Goal: Obtain resource: Download file/media

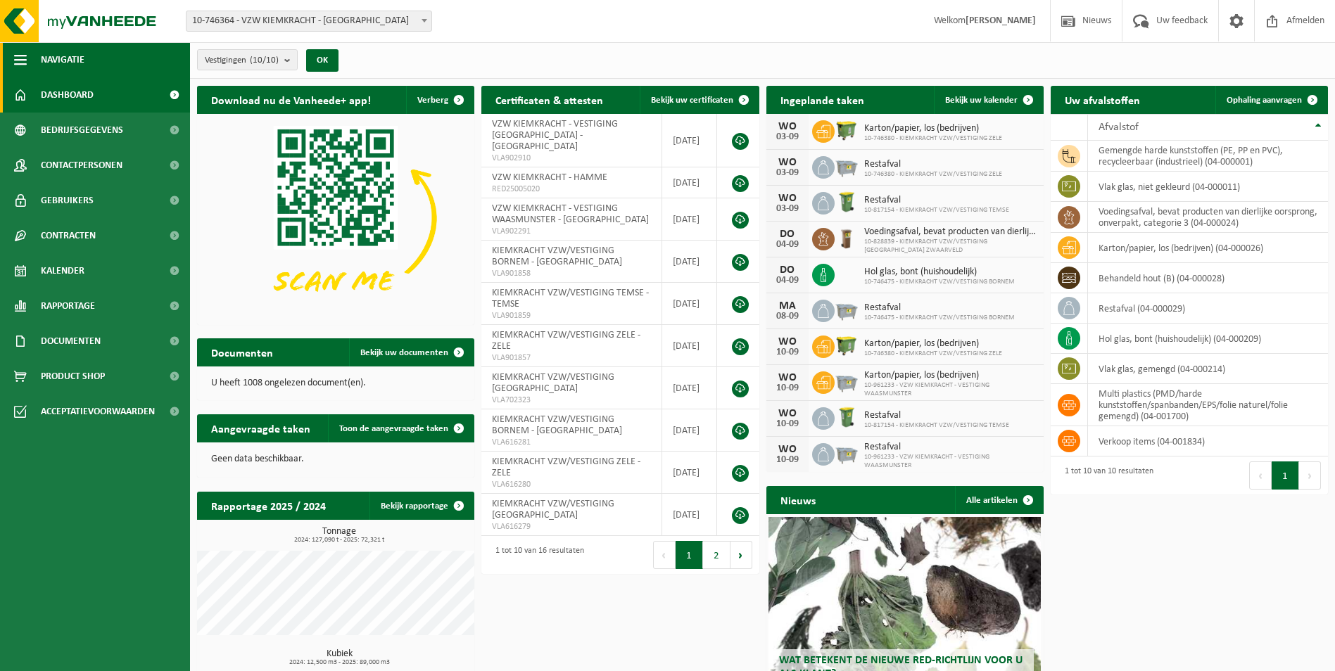
click at [36, 64] on button "Navigatie" at bounding box center [95, 59] width 190 height 35
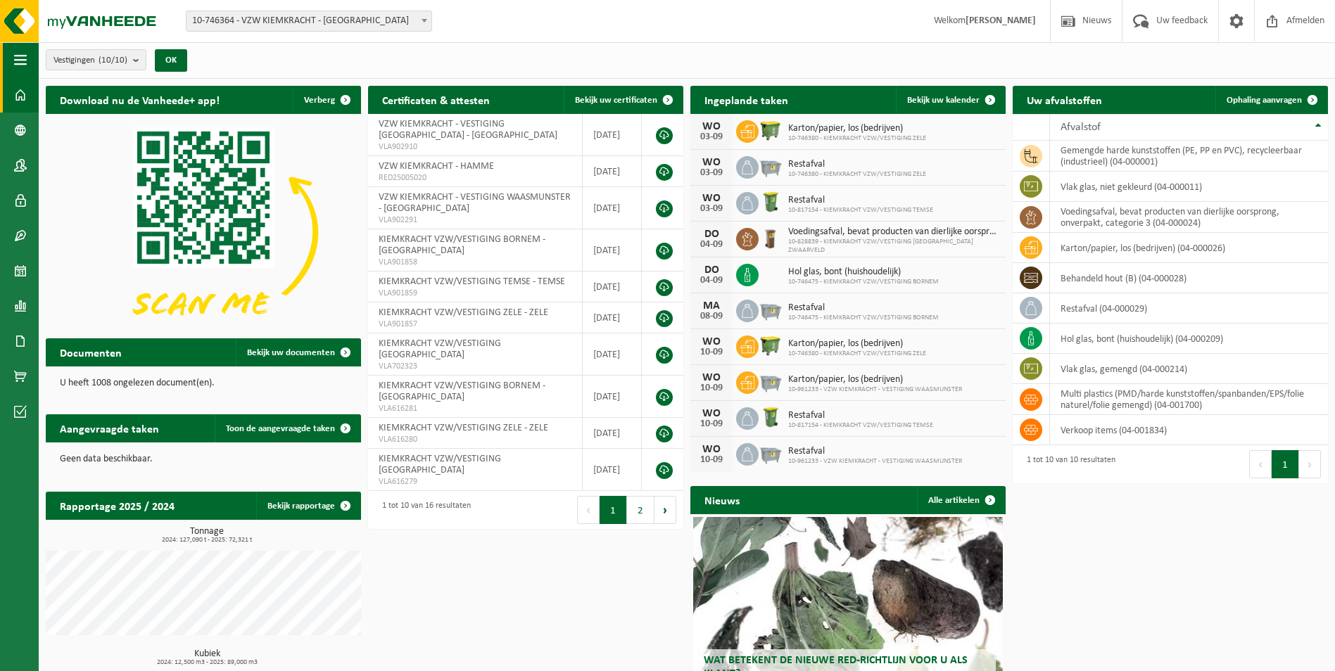
click at [21, 59] on span "button" at bounding box center [20, 59] width 13 height 35
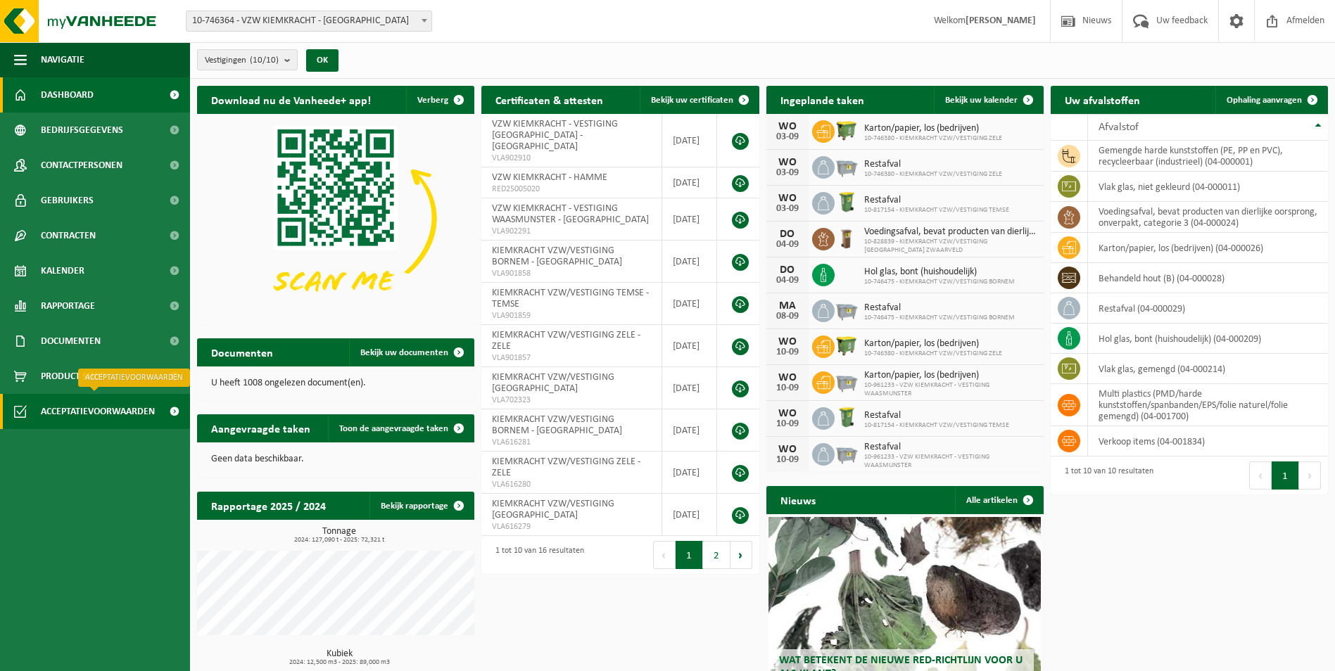
click at [79, 415] on span "Acceptatievoorwaarden" at bounding box center [98, 411] width 114 height 35
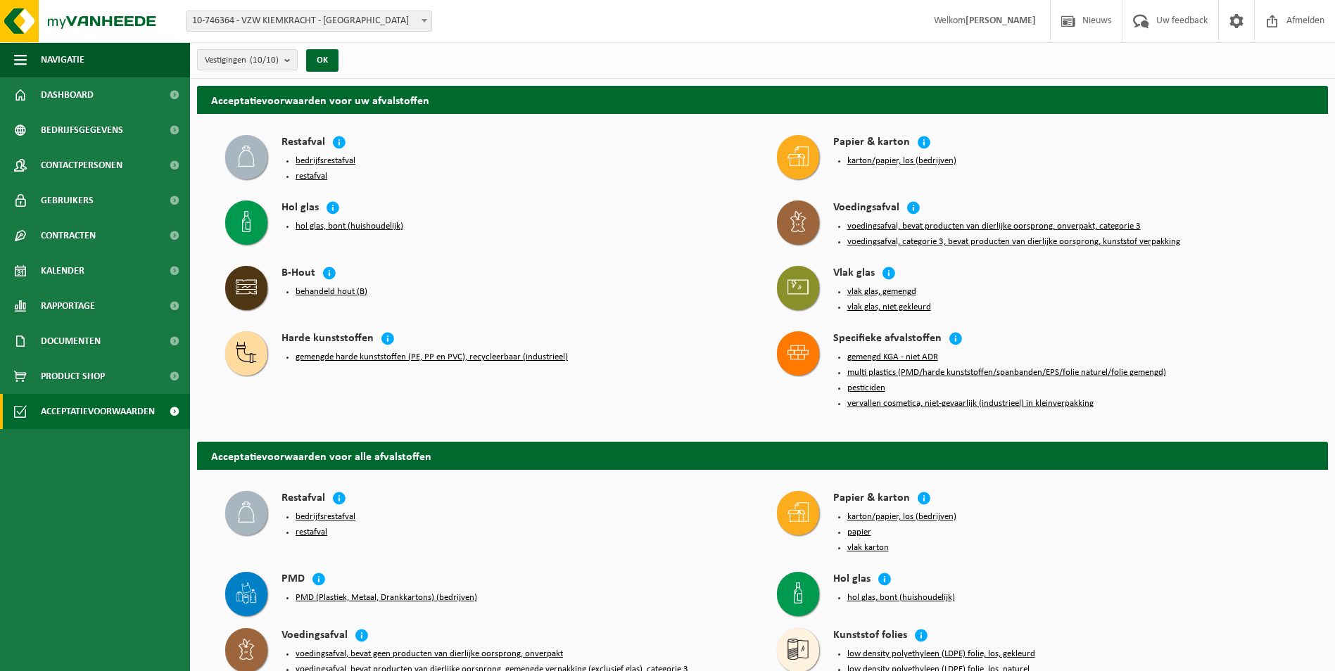
scroll to position [70, 0]
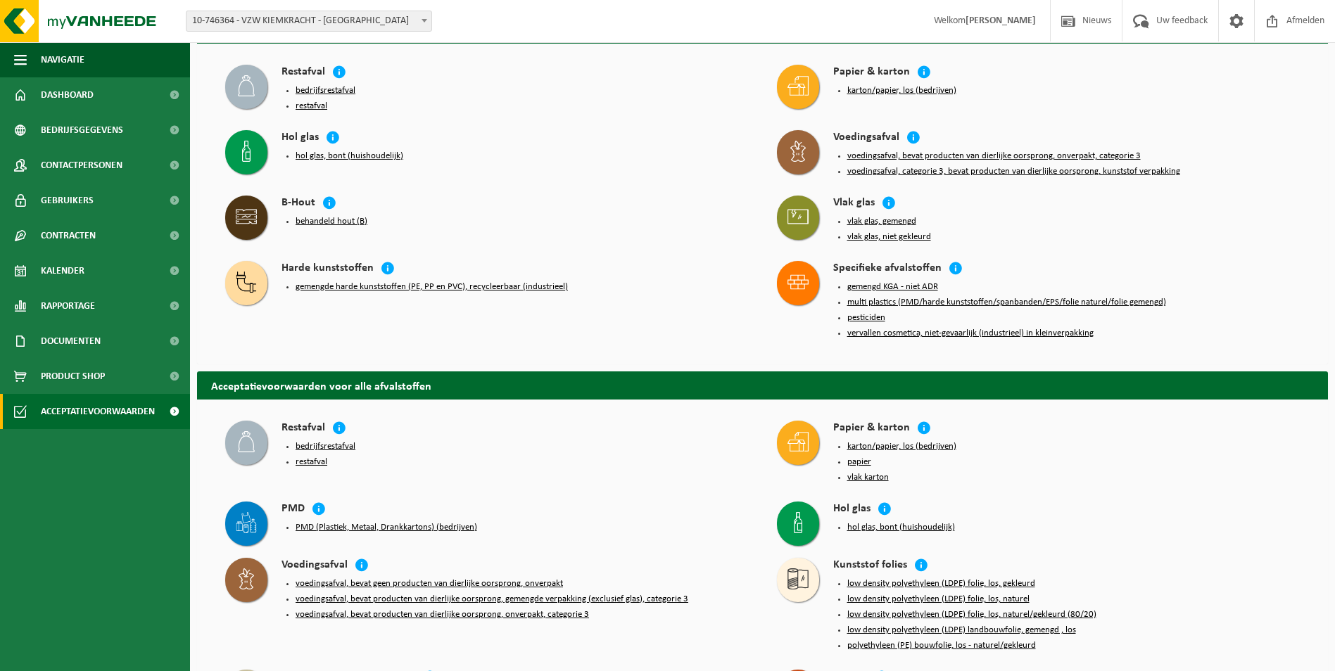
click at [882, 216] on button "vlak glas, gemengd" at bounding box center [881, 221] width 69 height 11
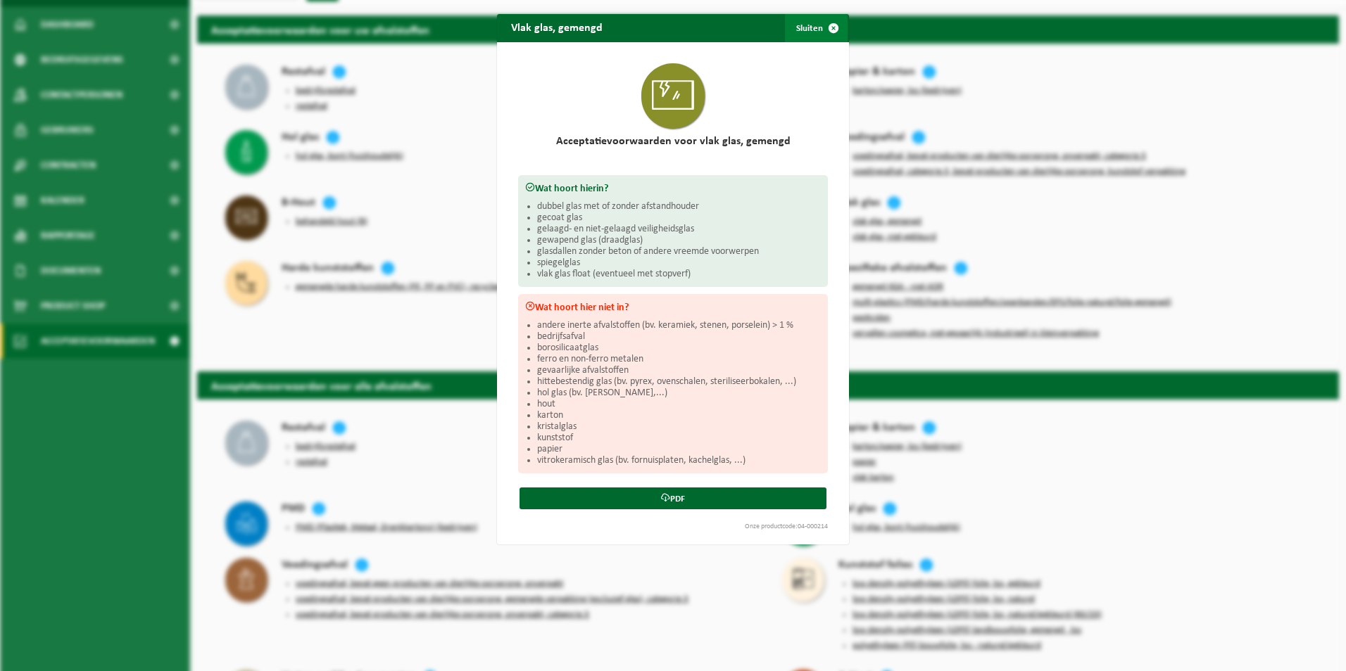
click at [826, 27] on span "button" at bounding box center [833, 28] width 28 height 28
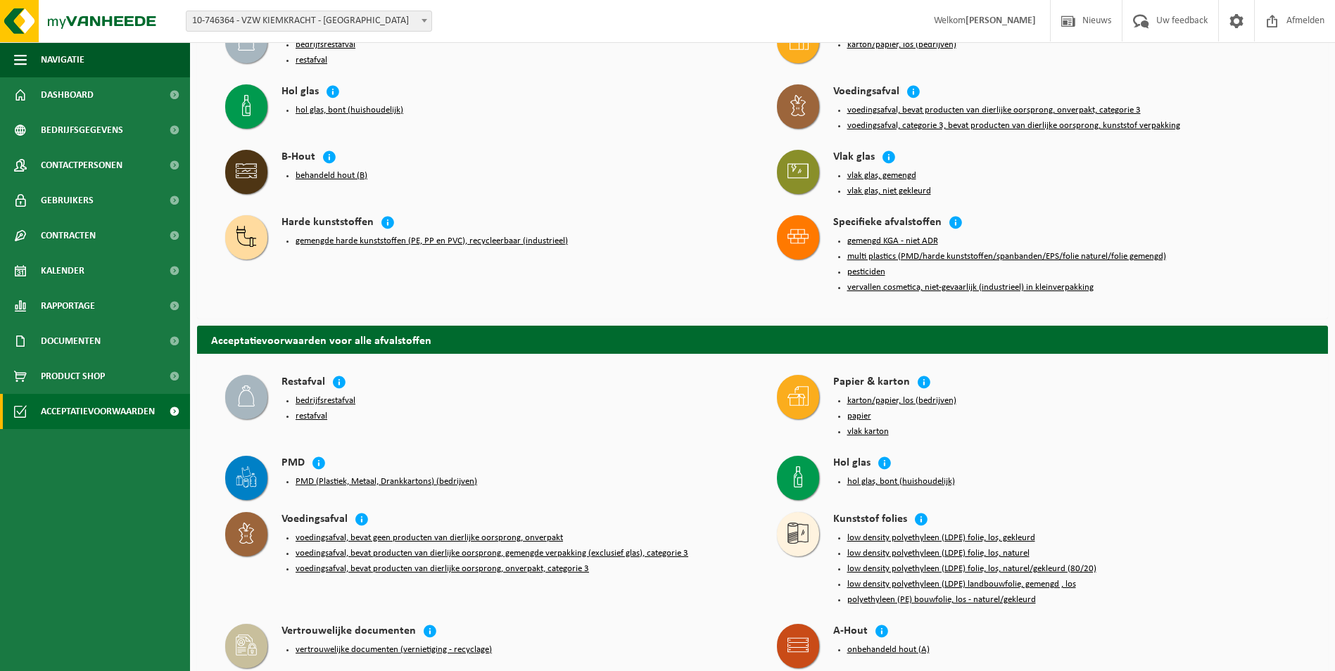
scroll to position [141, 0]
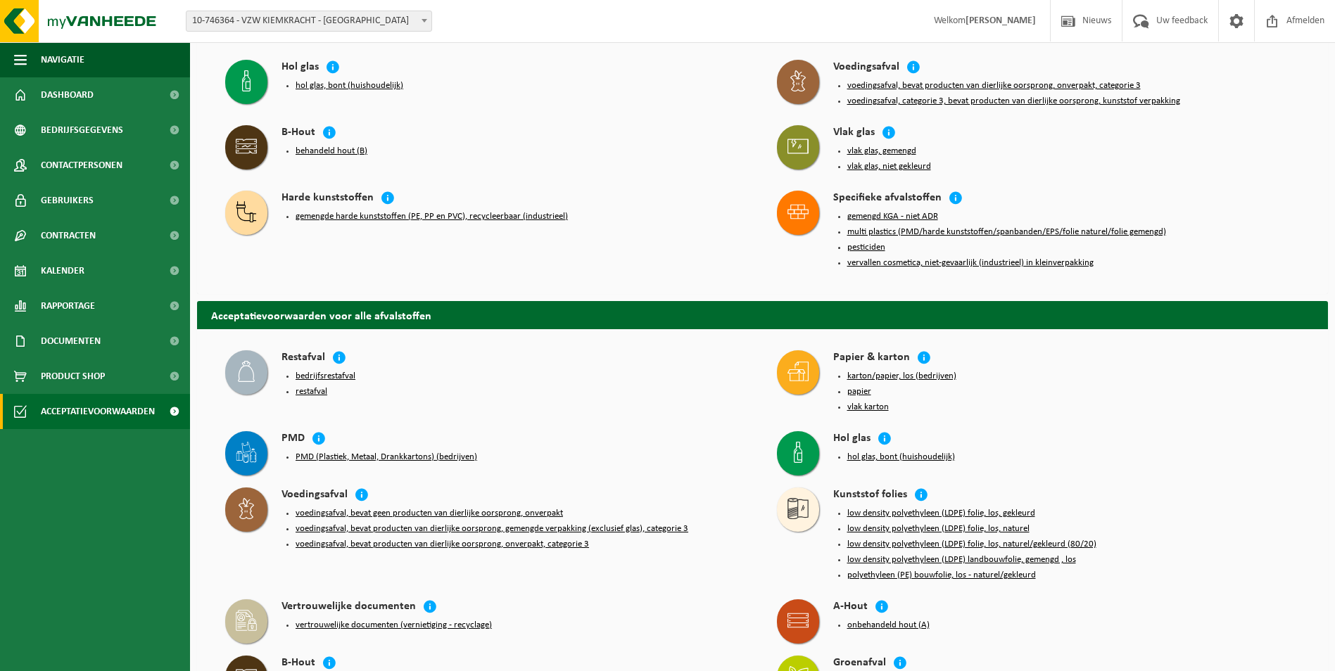
click at [859, 452] on button "hol glas, bont (huishoudelijk)" at bounding box center [901, 457] width 108 height 11
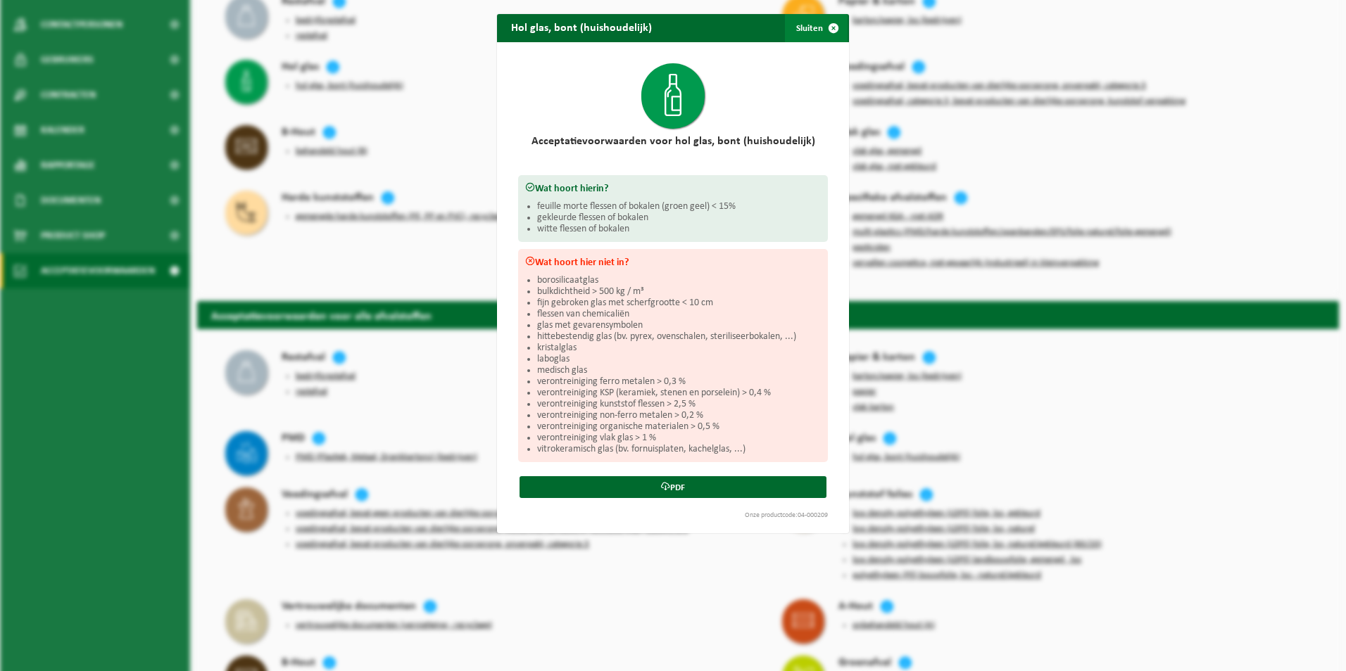
click at [828, 24] on span "button" at bounding box center [833, 28] width 28 height 28
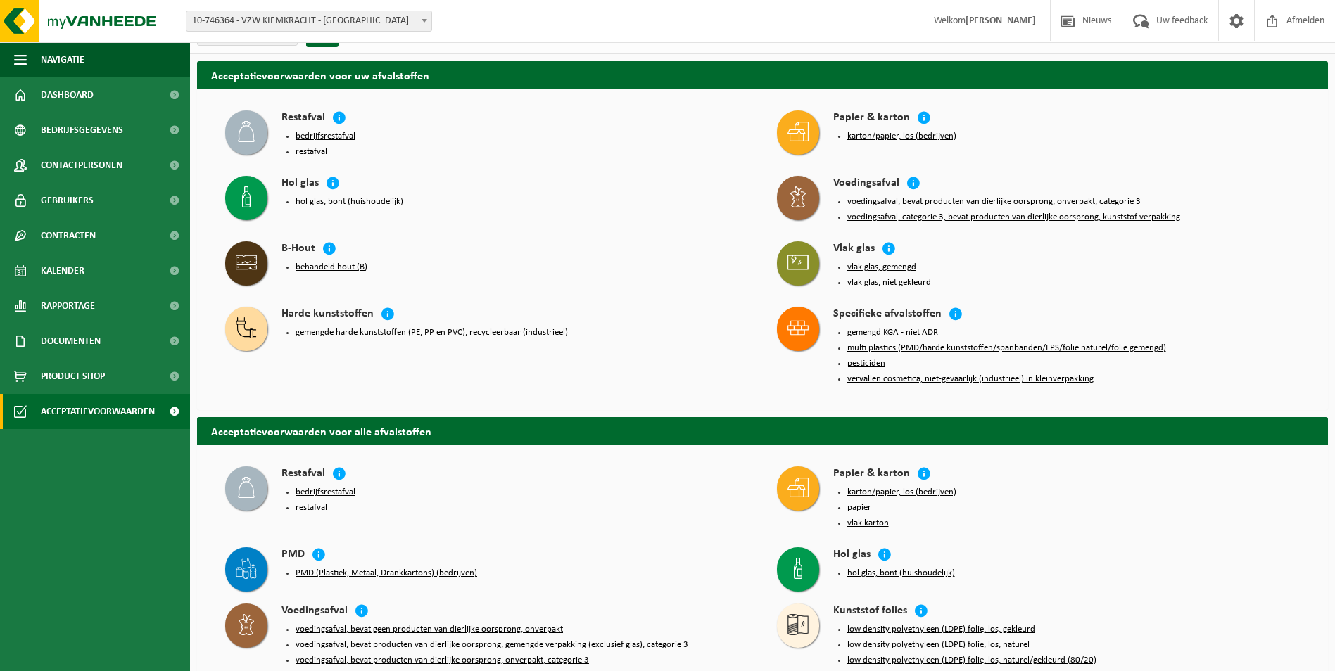
scroll to position [0, 0]
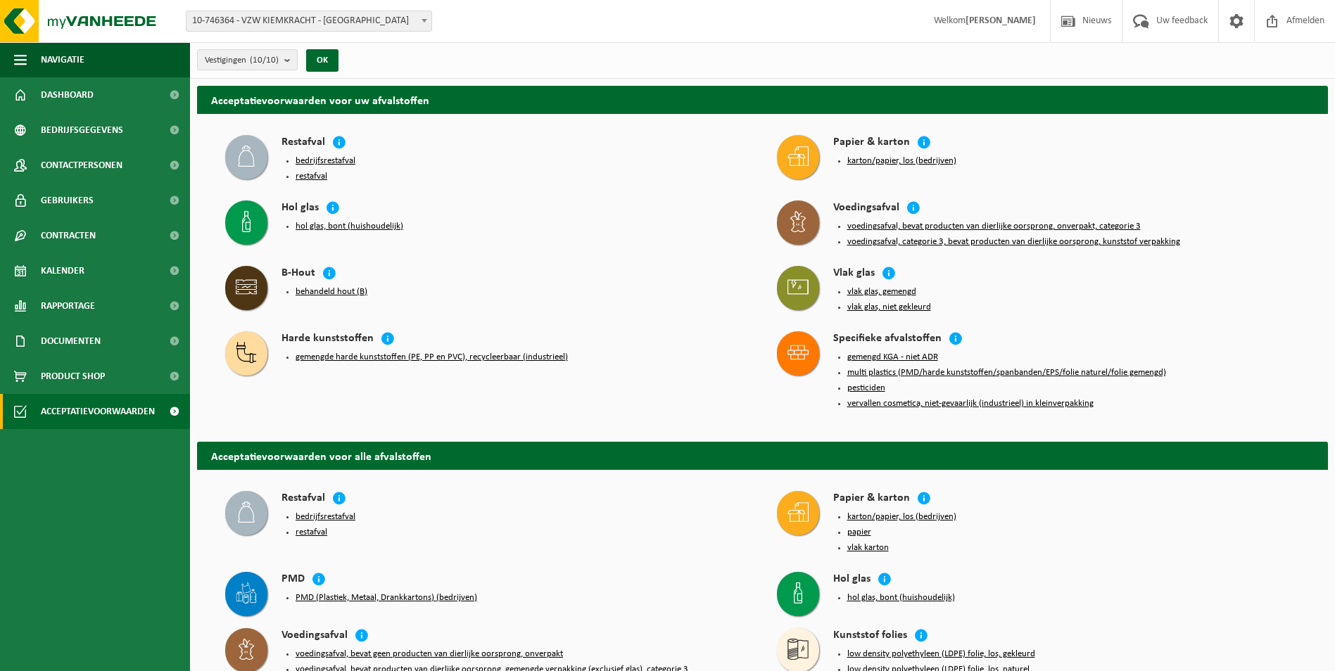
click at [859, 286] on button "vlak glas, gemengd" at bounding box center [881, 291] width 69 height 11
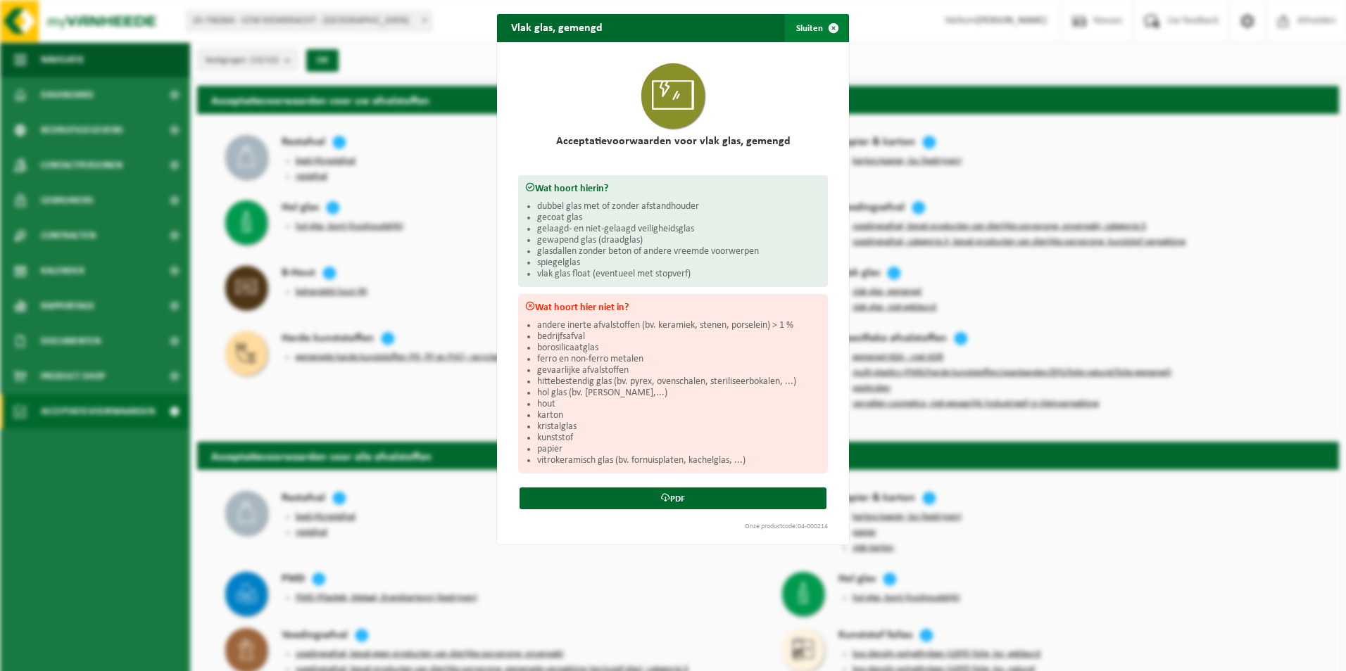
click at [825, 28] on span "button" at bounding box center [833, 28] width 28 height 28
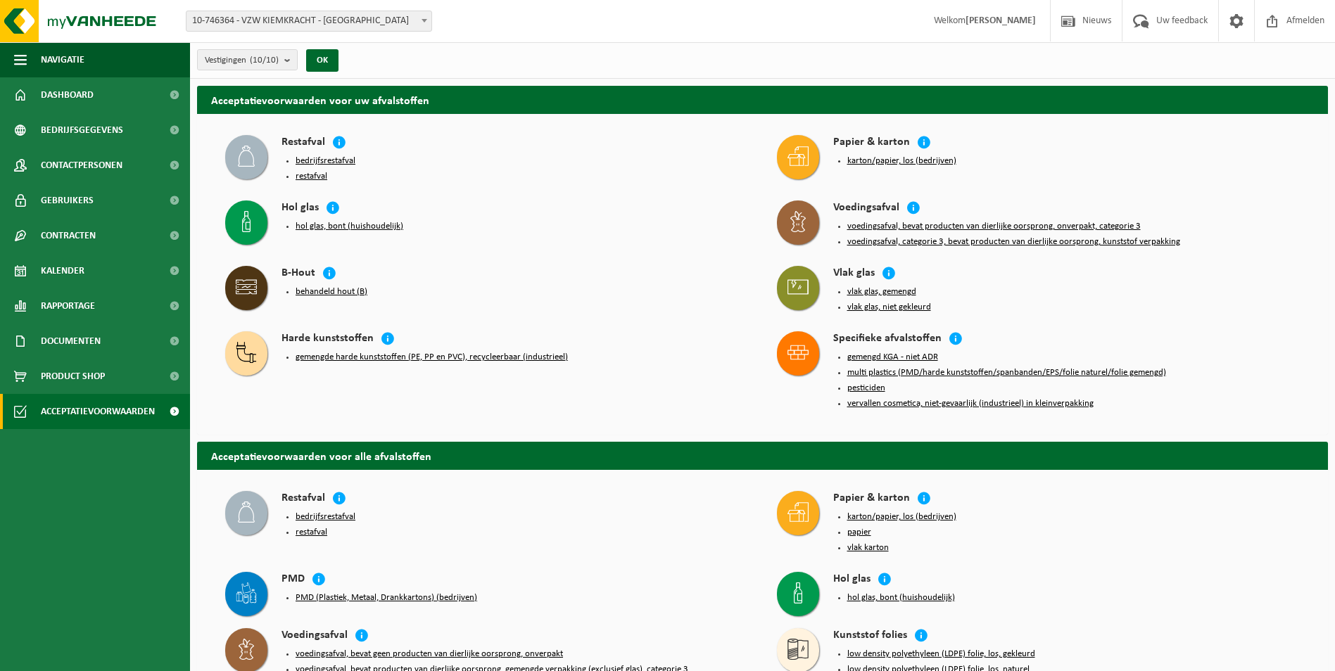
click at [424, 18] on span at bounding box center [424, 20] width 14 height 18
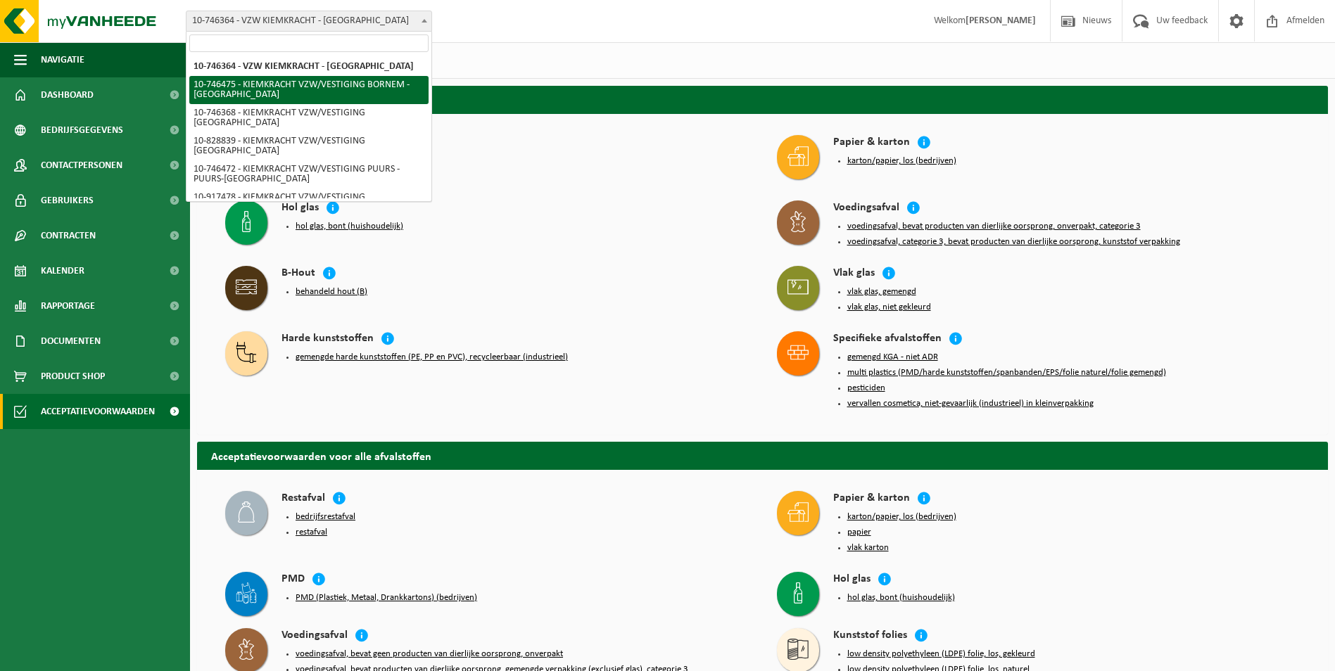
select select "5837"
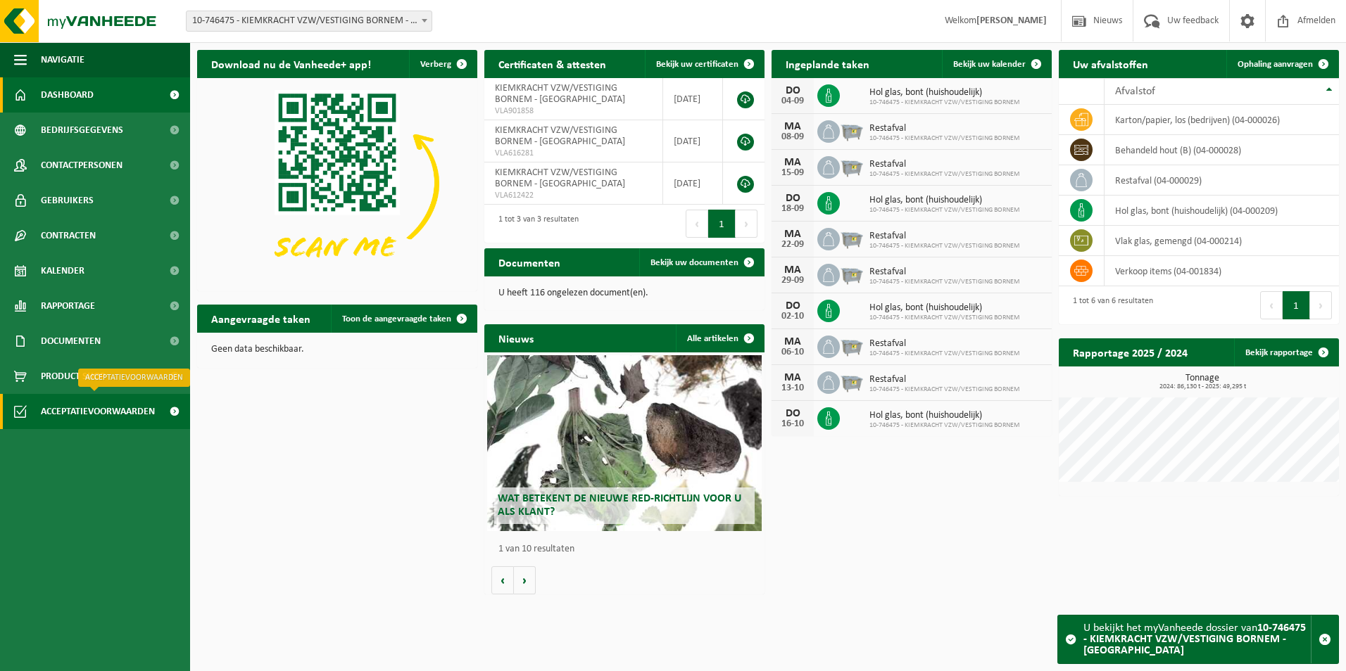
click at [94, 410] on span "Acceptatievoorwaarden" at bounding box center [98, 411] width 114 height 35
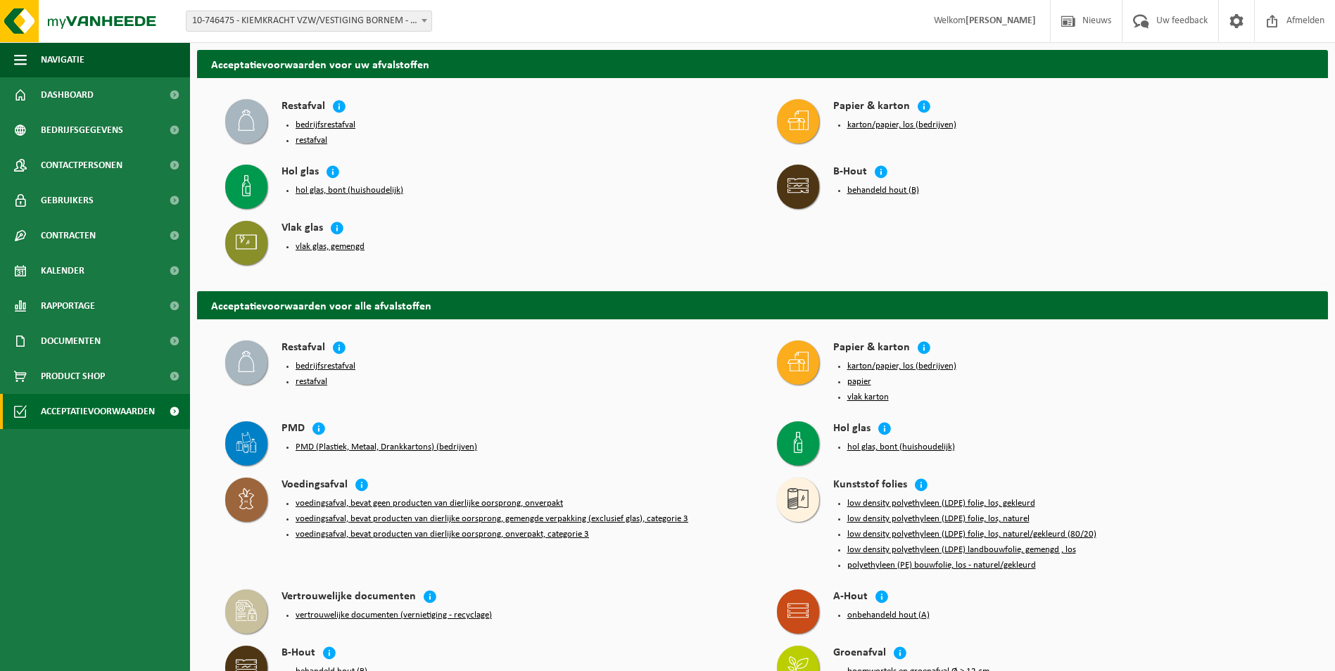
click at [861, 442] on button "hol glas, bont (huishoudelijk)" at bounding box center [901, 447] width 108 height 11
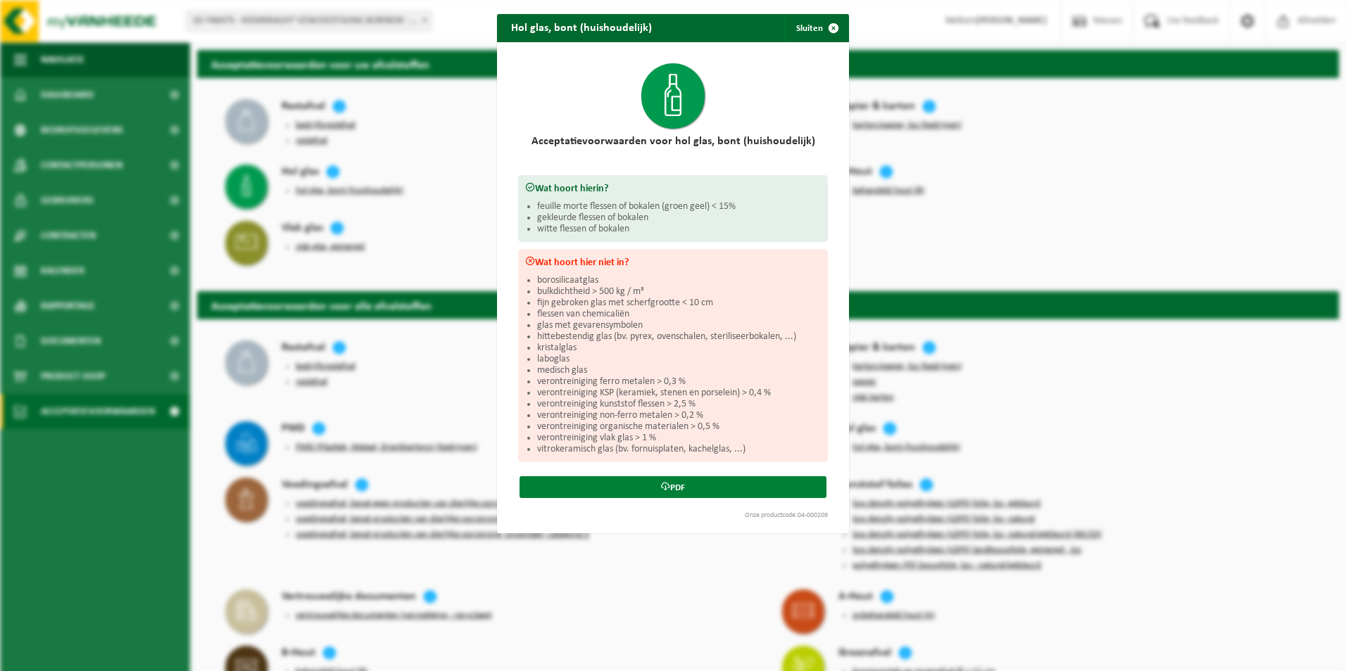
click at [671, 495] on link "PDF" at bounding box center [672, 487] width 307 height 22
drag, startPoint x: 830, startPoint y: 25, endPoint x: 830, endPoint y: 56, distance: 31.0
click at [830, 25] on span "button" at bounding box center [833, 28] width 28 height 28
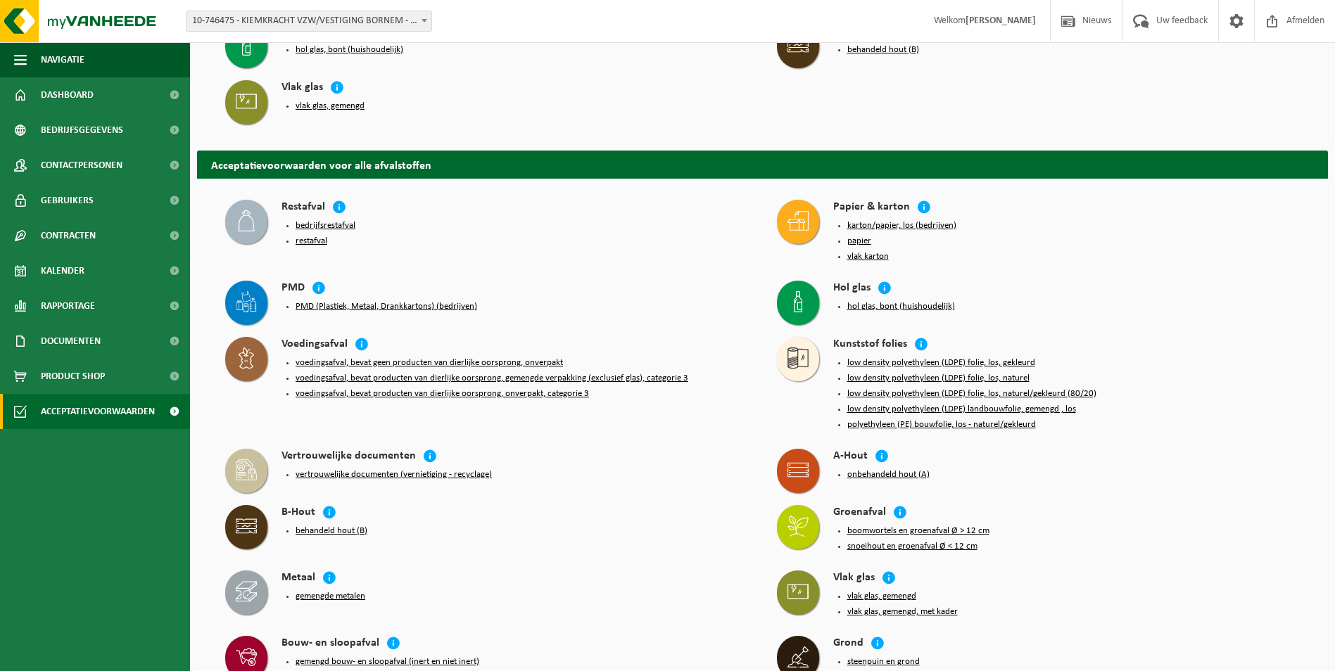
scroll to position [211, 0]
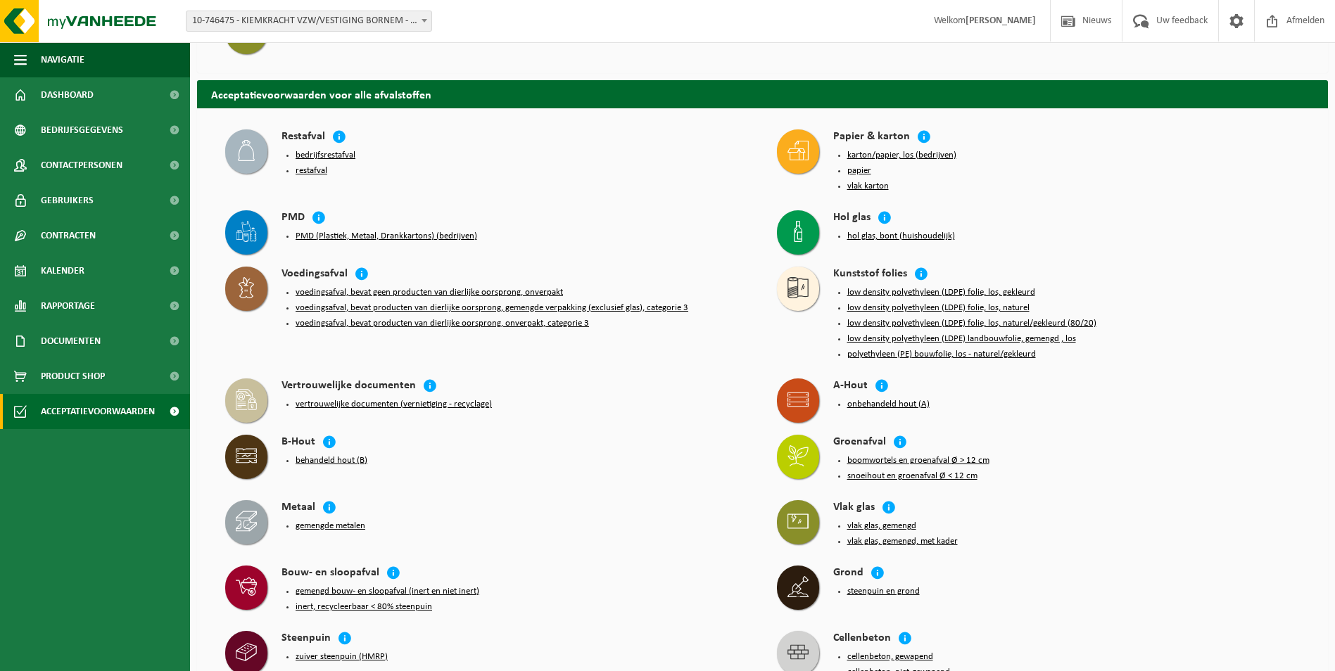
click at [856, 521] on button "vlak glas, gemengd" at bounding box center [881, 526] width 69 height 11
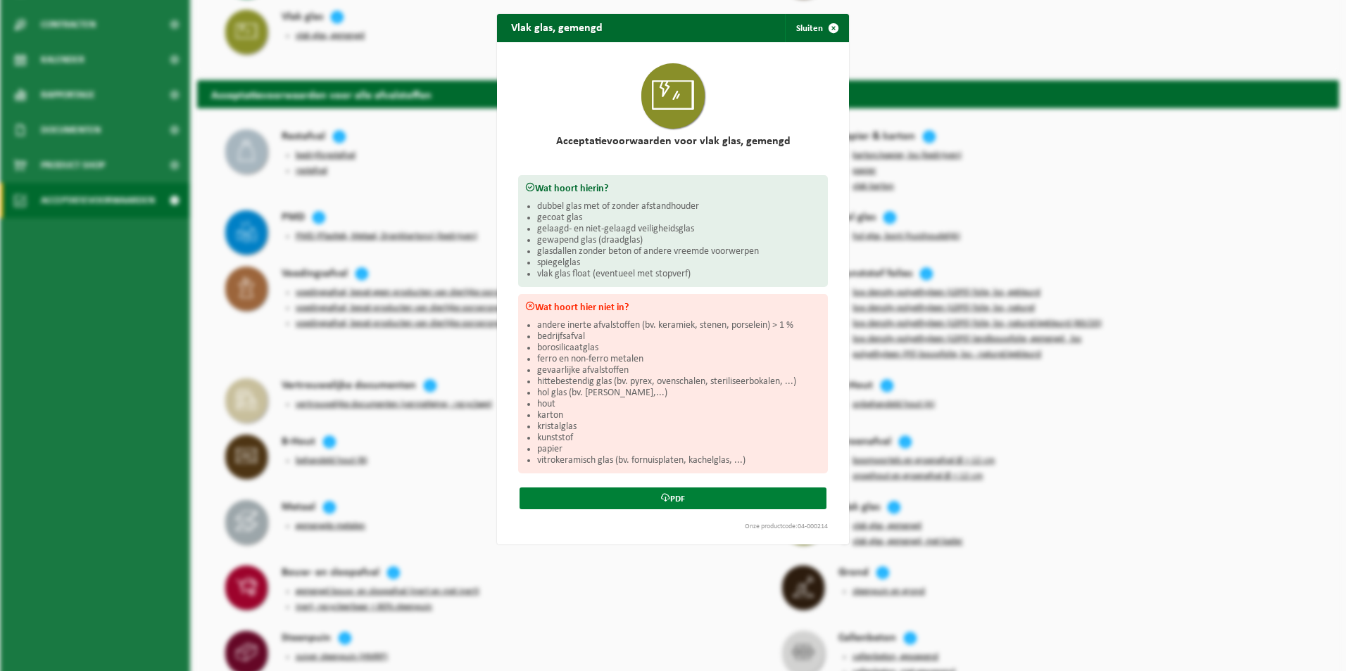
click at [669, 495] on link "PDF" at bounding box center [672, 499] width 307 height 22
click at [834, 27] on span "button" at bounding box center [833, 28] width 28 height 28
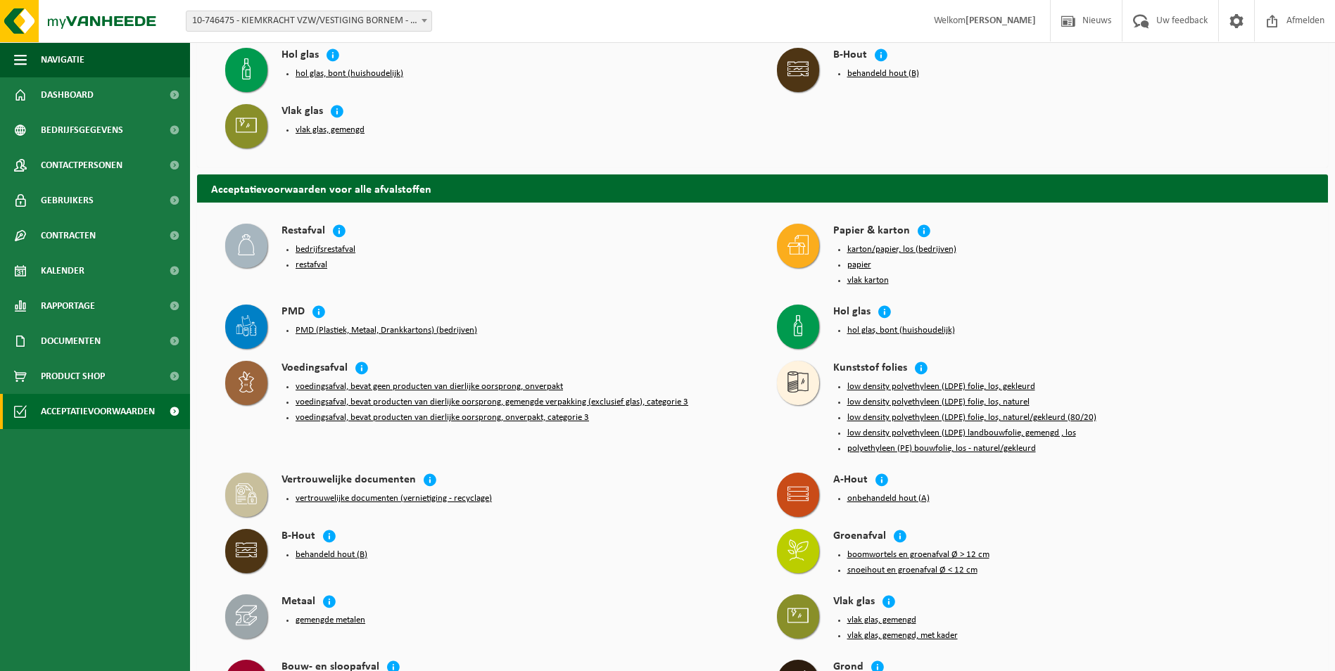
scroll to position [0, 0]
